Goal: Information Seeking & Learning: Learn about a topic

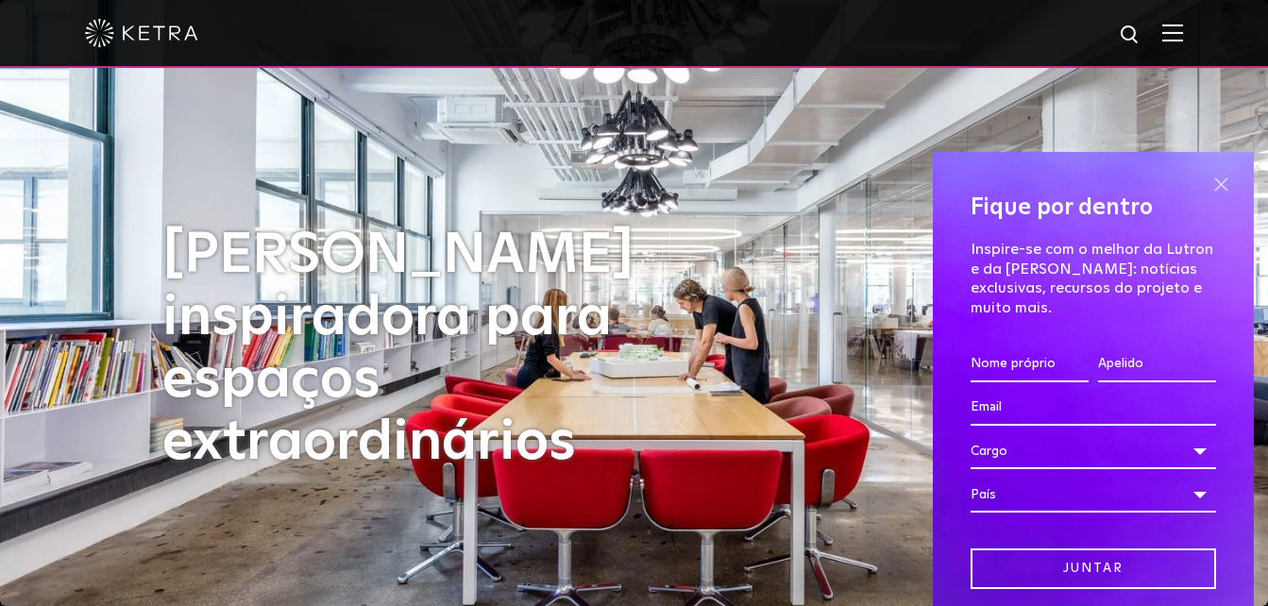
click at [1207, 182] on span at bounding box center [1221, 185] width 28 height 28
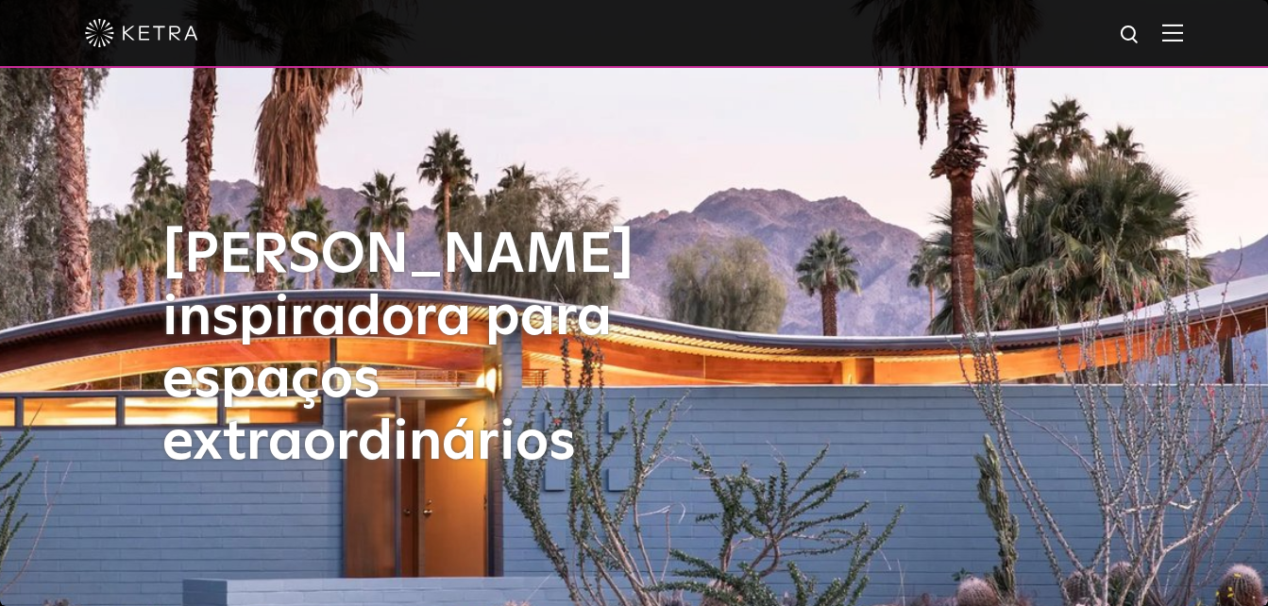
click at [1183, 30] on img at bounding box center [1172, 33] width 21 height 18
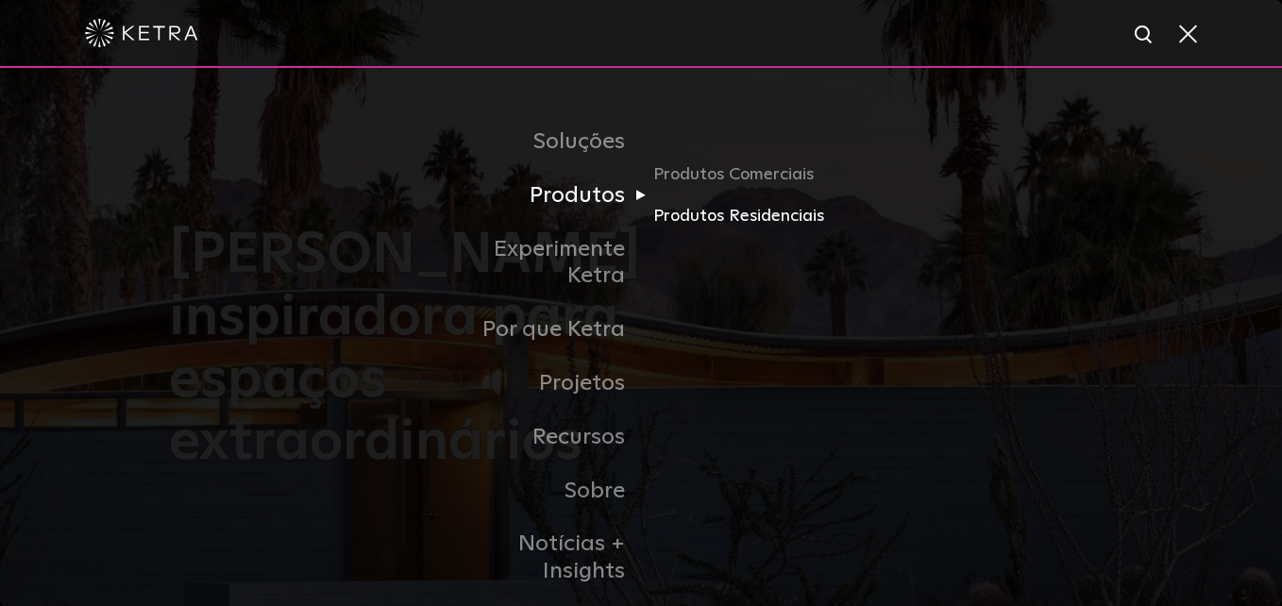
click at [774, 225] on link "Produtos Residenciais" at bounding box center [743, 216] width 181 height 27
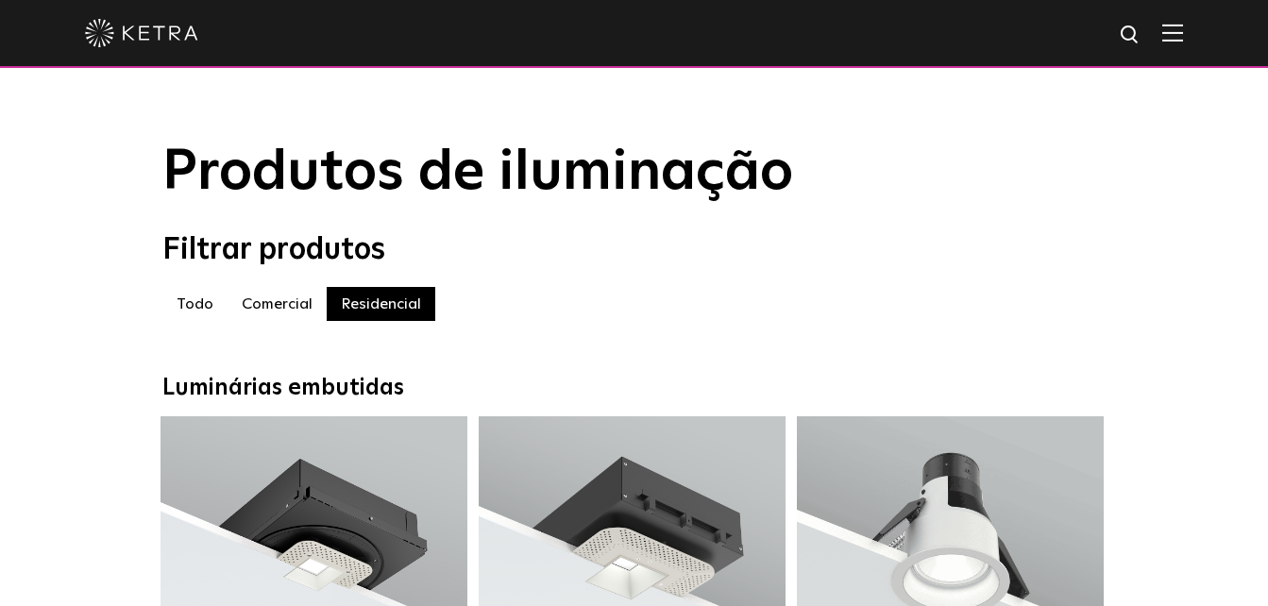
click at [275, 310] on label "Comercial" at bounding box center [277, 304] width 99 height 34
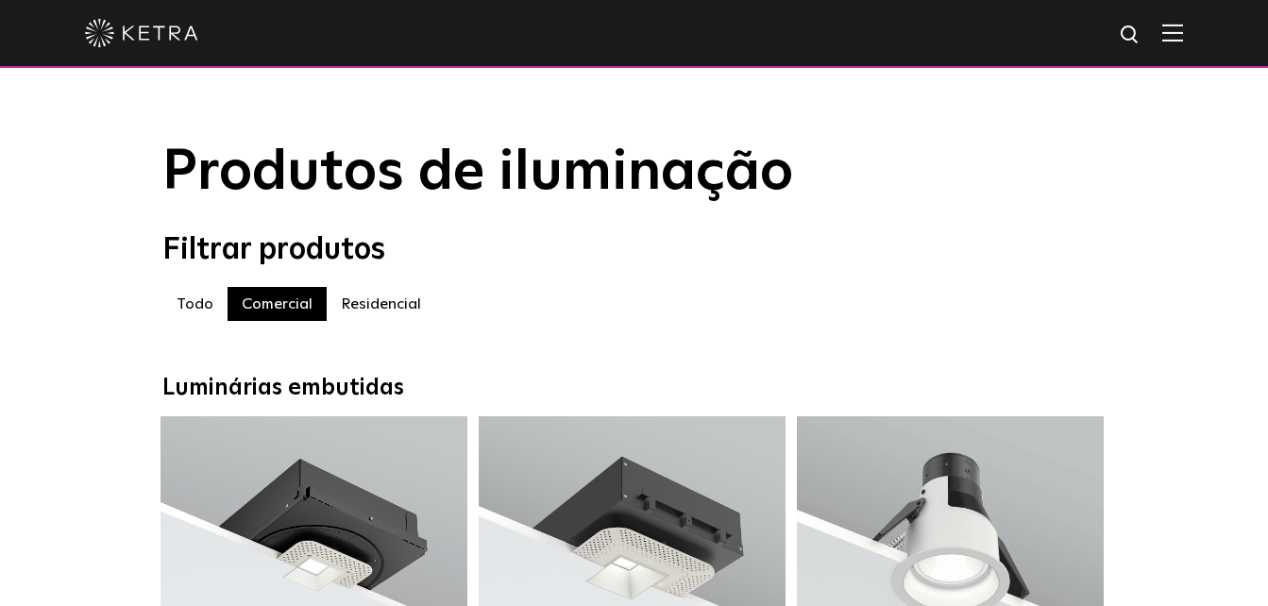
click at [1180, 39] on img at bounding box center [1172, 33] width 21 height 18
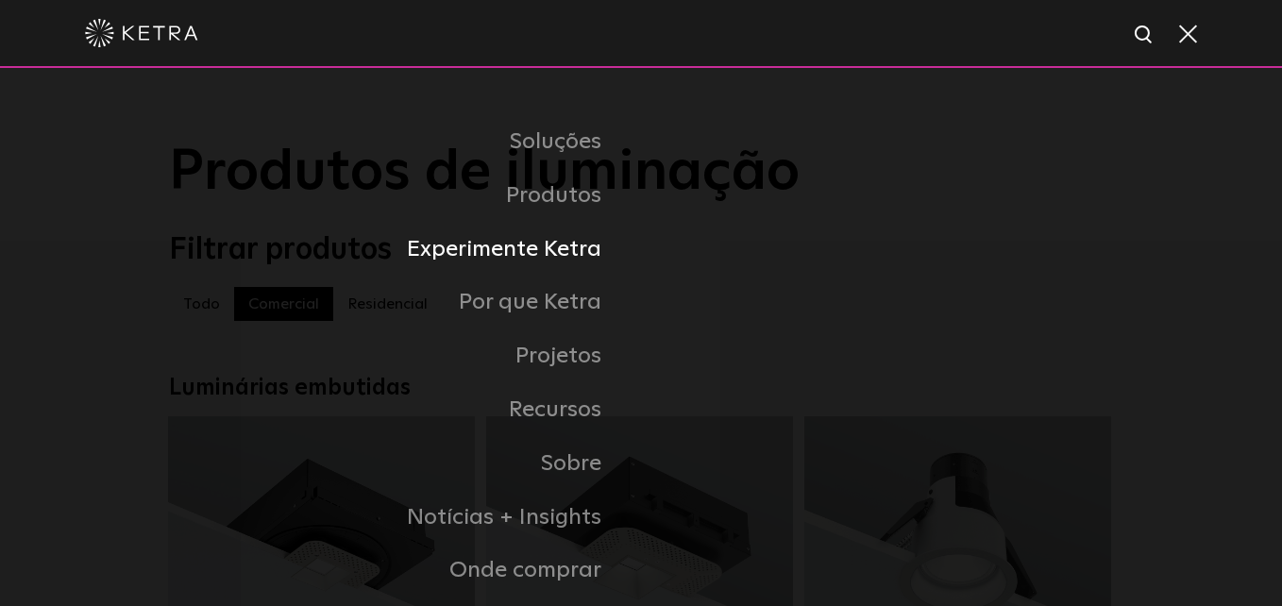
click at [591, 249] on link "Experimente Ketra" at bounding box center [405, 250] width 472 height 54
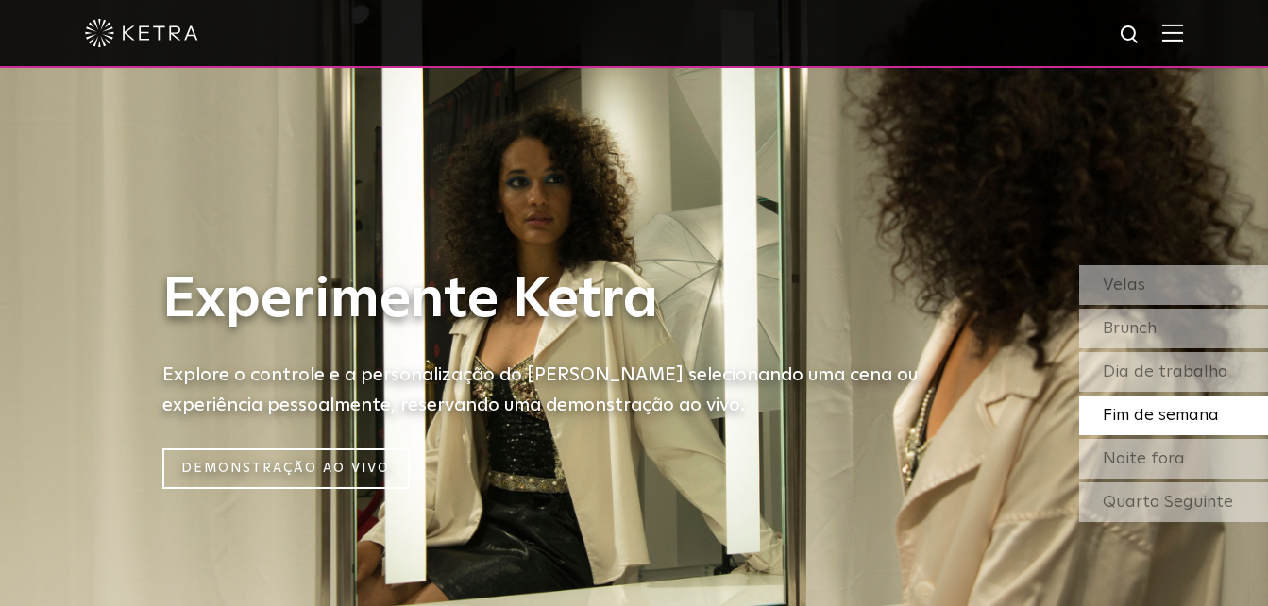
click at [1183, 33] on img at bounding box center [1172, 33] width 21 height 18
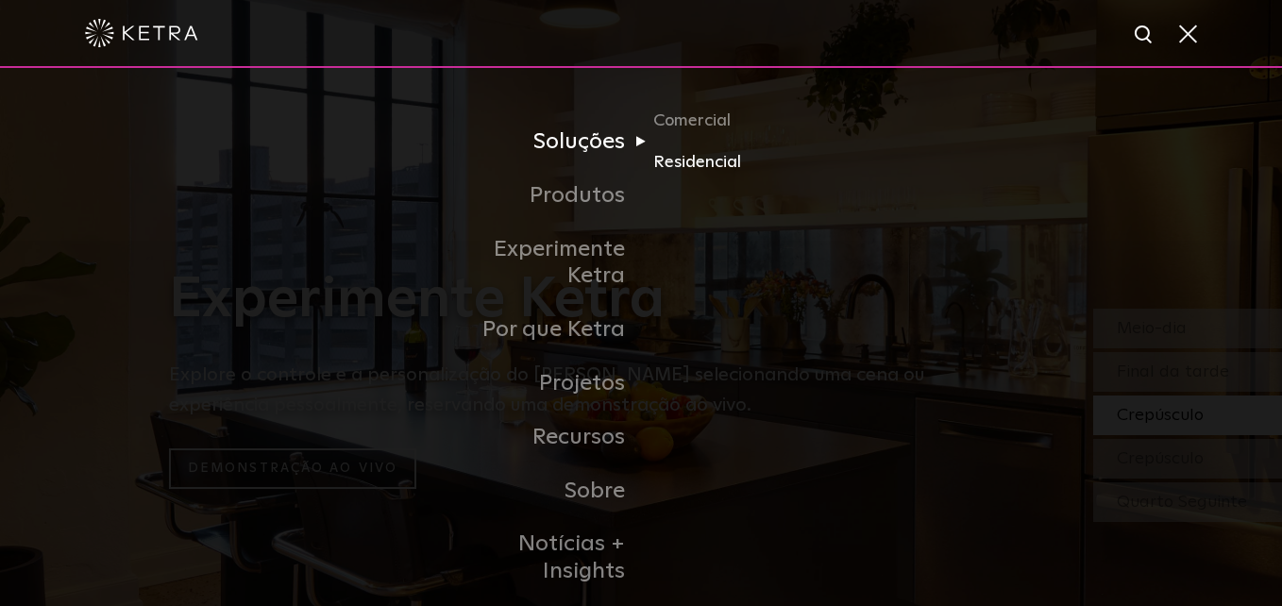
click at [721, 165] on link "Residencial" at bounding box center [743, 162] width 181 height 27
